Goal: Ask a question

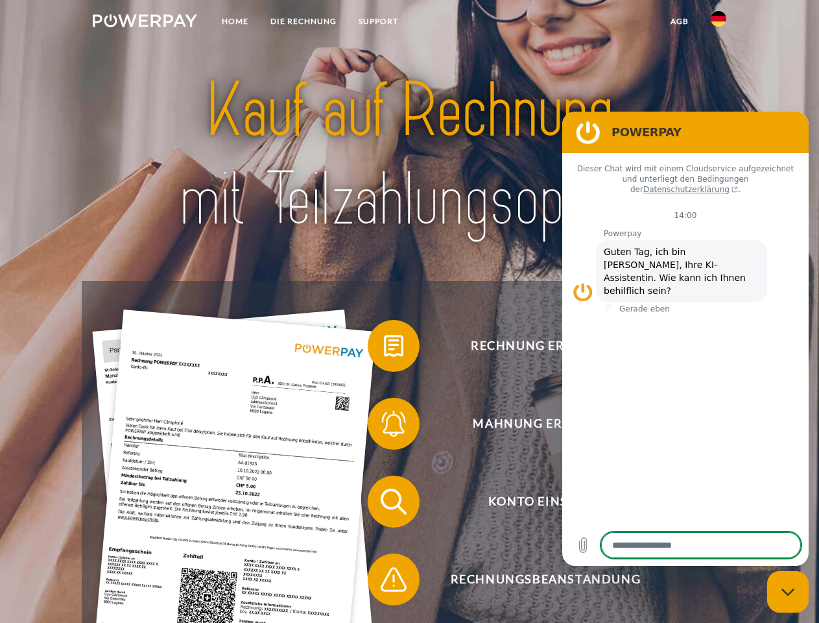
click at [145, 23] on img at bounding box center [145, 20] width 104 height 13
click at [719, 23] on img at bounding box center [719, 19] width 16 height 16
click at [679, 21] on link "agb" at bounding box center [680, 21] width 40 height 23
click at [384, 348] on span at bounding box center [374, 345] width 65 height 65
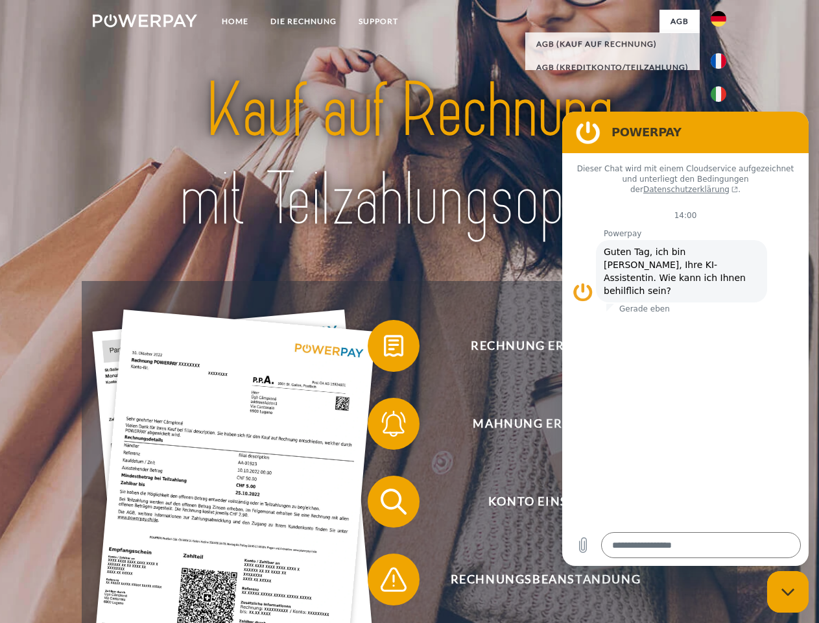
click at [384, 426] on span at bounding box center [374, 423] width 65 height 65
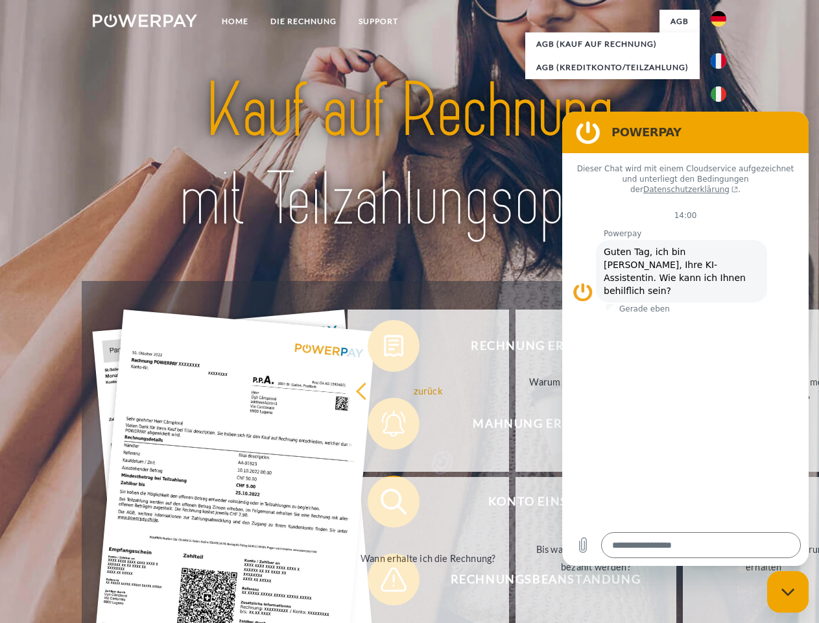
click at [516, 504] on link "Bis wann muss die Rechnung bezahlt werden?" at bounding box center [596, 558] width 161 height 162
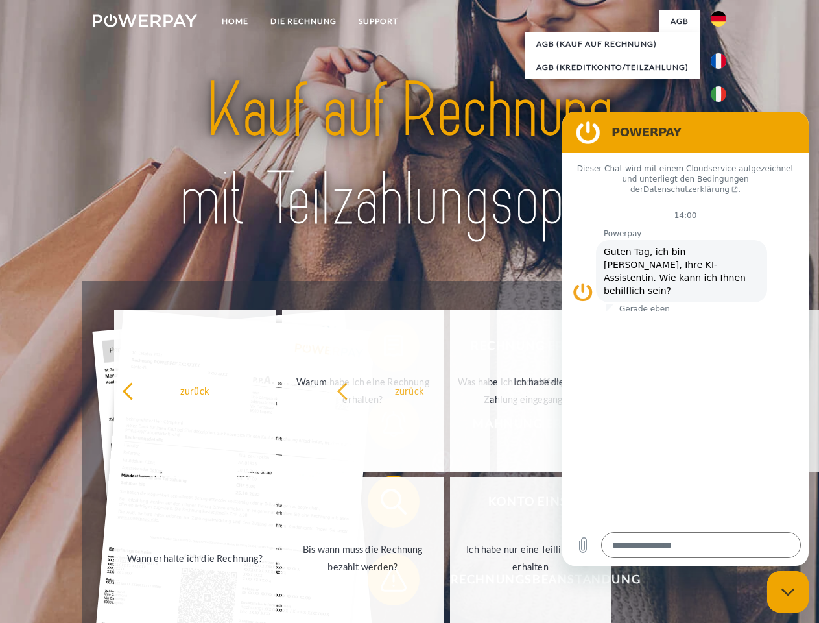
click at [384, 582] on span at bounding box center [374, 579] width 65 height 65
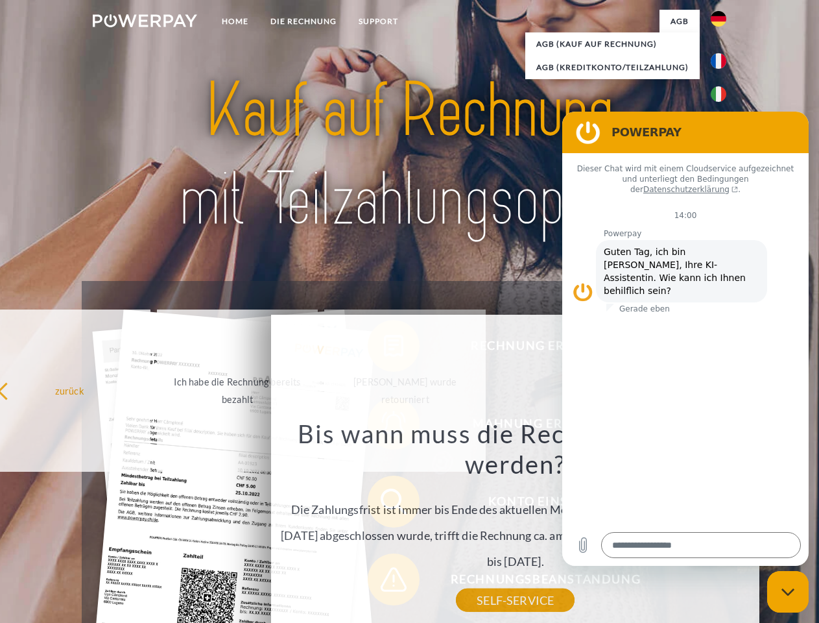
click at [788, 591] on icon "Messaging-Fenster schließen" at bounding box center [788, 592] width 14 height 8
type textarea "*"
